Goal: Transaction & Acquisition: Purchase product/service

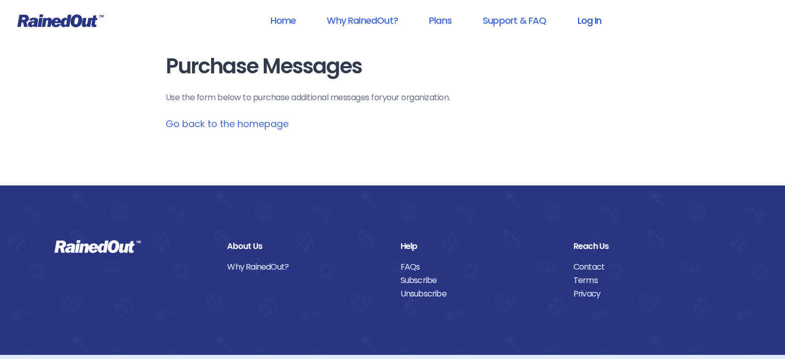
click at [580, 19] on link "Log In" at bounding box center [589, 20] width 51 height 23
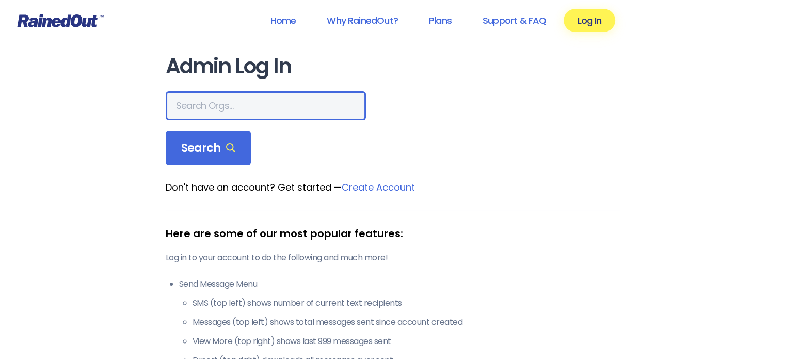
click at [216, 109] on input "text" at bounding box center [266, 105] width 200 height 29
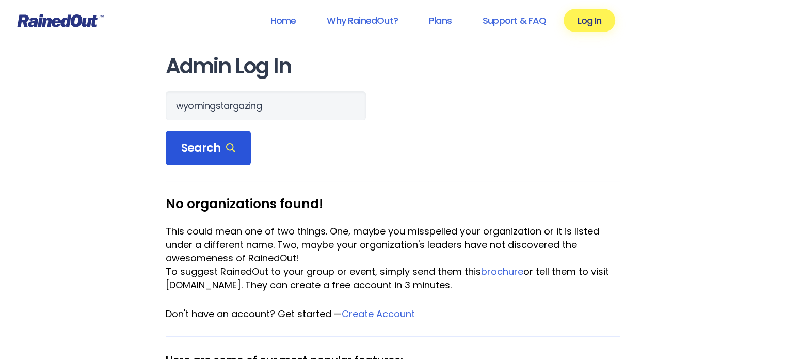
click at [198, 150] on span "Search" at bounding box center [208, 148] width 55 height 14
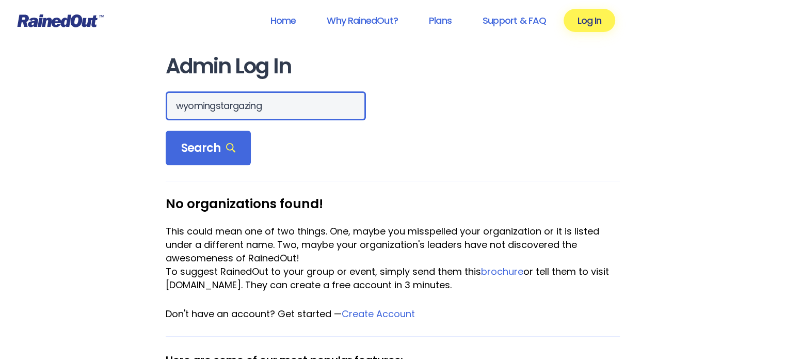
click at [215, 107] on input "wyomingstargazing" at bounding box center [266, 105] width 200 height 29
type input "[US_STATE] stargazing"
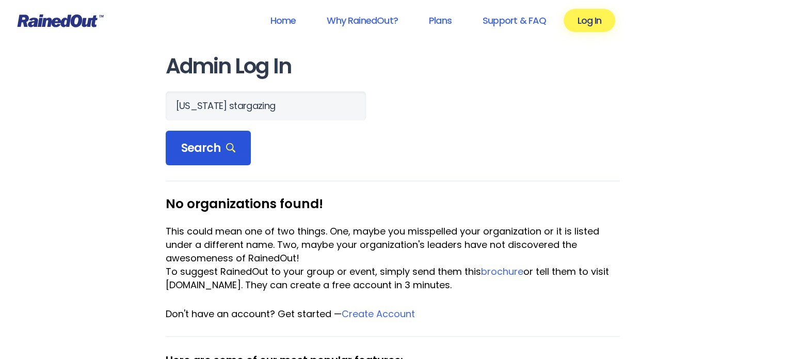
click at [202, 150] on span "Search" at bounding box center [208, 148] width 55 height 14
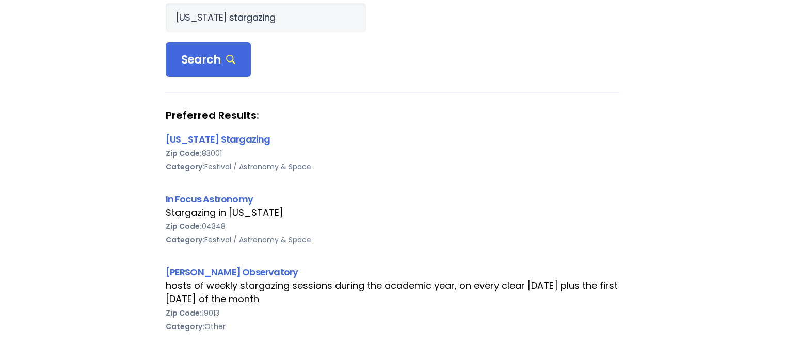
scroll to position [89, 0]
click at [196, 137] on link "[US_STATE] Stargazing" at bounding box center [218, 138] width 105 height 13
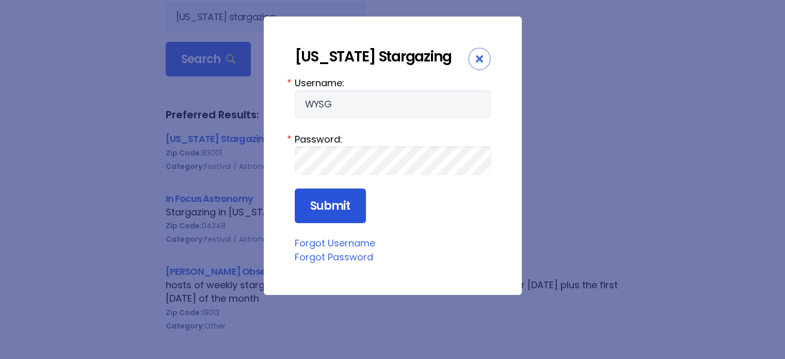
click at [312, 202] on input "Submit" at bounding box center [330, 205] width 71 height 35
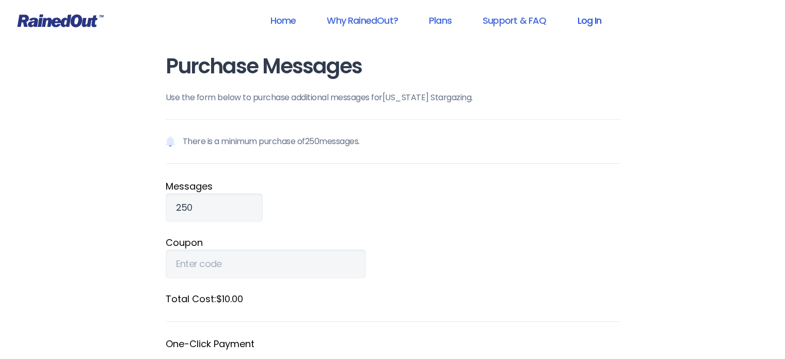
click at [594, 24] on link "Log In" at bounding box center [589, 20] width 51 height 23
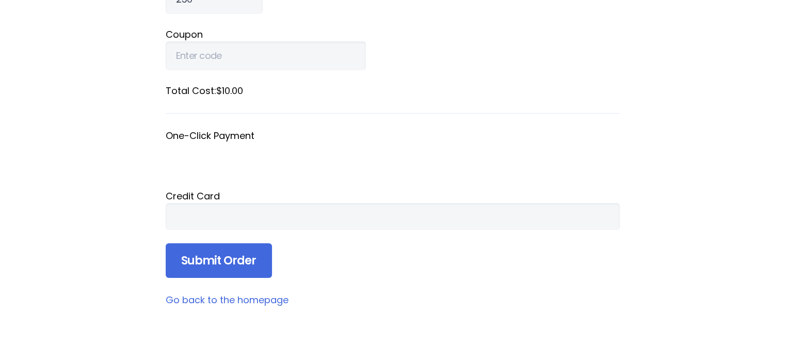
scroll to position [211, 0]
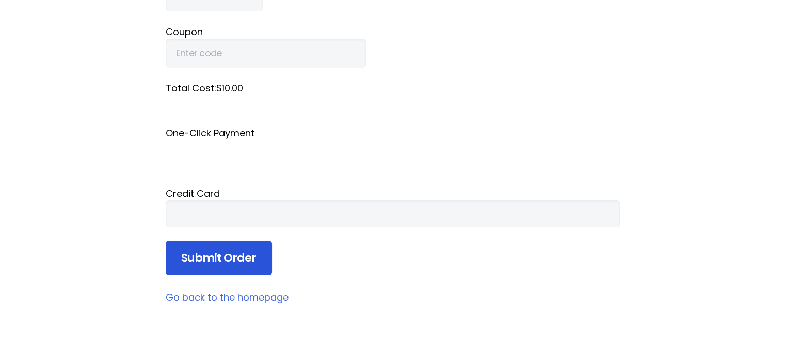
click at [211, 259] on input "Submit Order" at bounding box center [219, 258] width 106 height 35
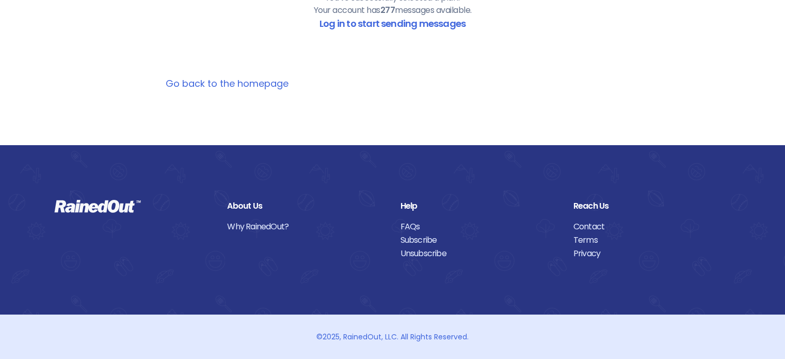
scroll to position [0, 0]
